Goal: Find specific page/section: Find specific page/section

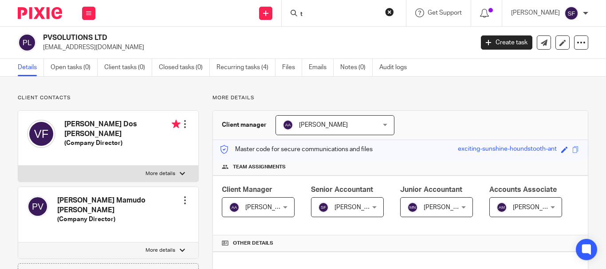
scroll to position [488, 0]
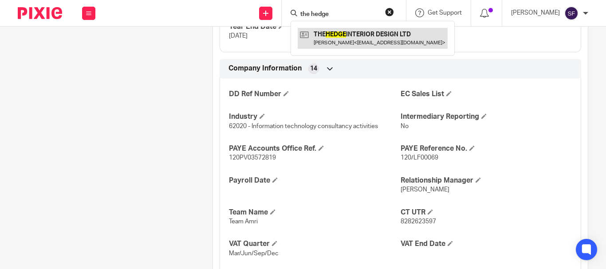
type input "the hedge"
click at [342, 38] on link at bounding box center [373, 38] width 150 height 20
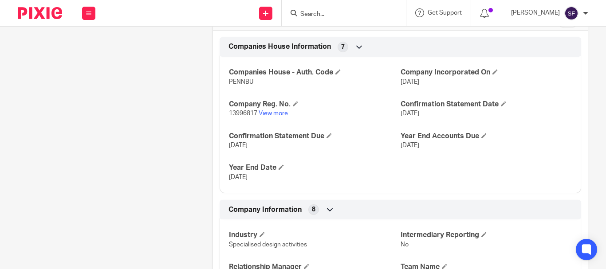
click at [562, 28] on input "checkbox" at bounding box center [567, 21] width 23 height 12
checkbox input "true"
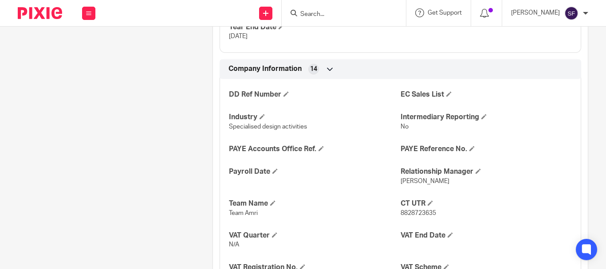
scroll to position [488, 0]
